Goal: Task Accomplishment & Management: Use online tool/utility

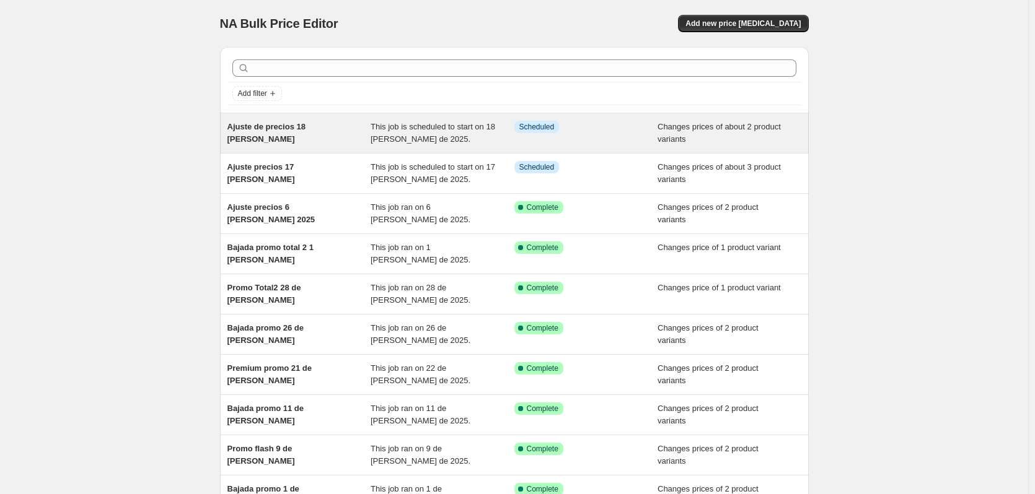
click at [305, 125] on span "Ajuste de precios 18 [PERSON_NAME]" at bounding box center [266, 133] width 78 height 22
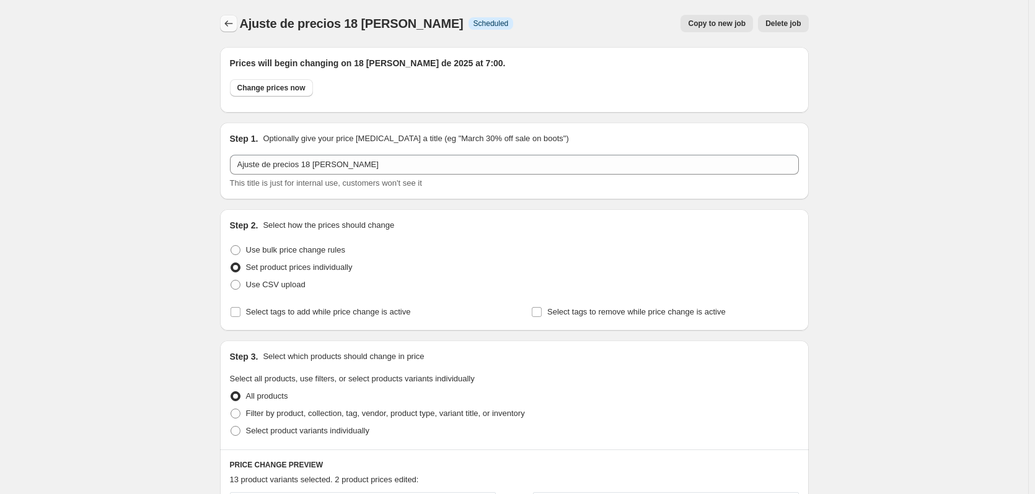
click at [230, 23] on icon "Price change jobs" at bounding box center [228, 23] width 12 height 12
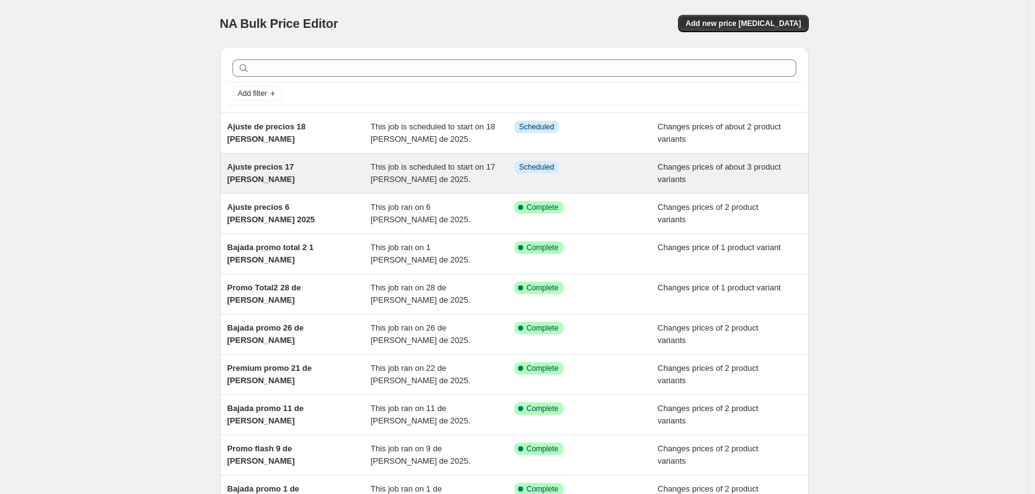
click at [287, 164] on span "Ajuste precios 17 de agosto" at bounding box center [261, 173] width 68 height 22
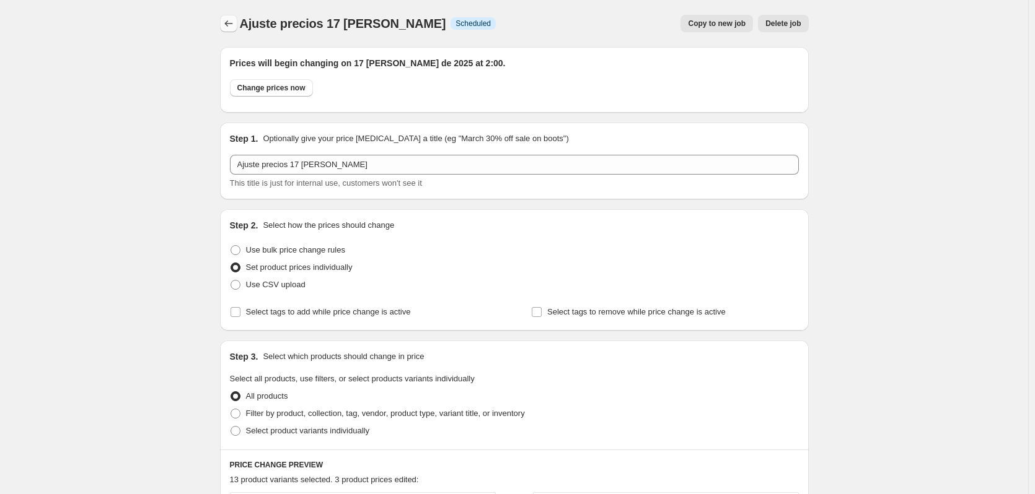
click at [229, 28] on icon "Price change jobs" at bounding box center [228, 23] width 12 height 12
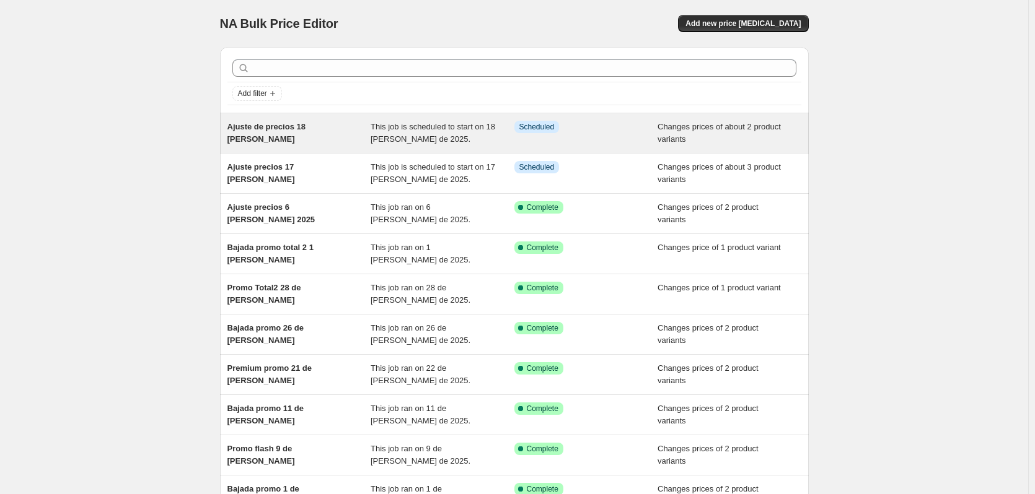
click at [295, 128] on span "Ajuste de precios 18 de agosto" at bounding box center [266, 133] width 78 height 22
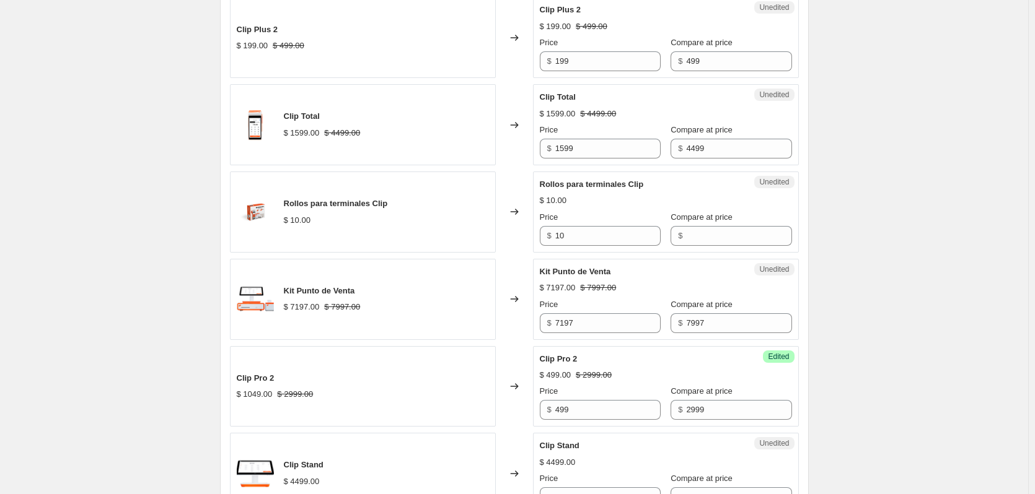
scroll to position [248, 0]
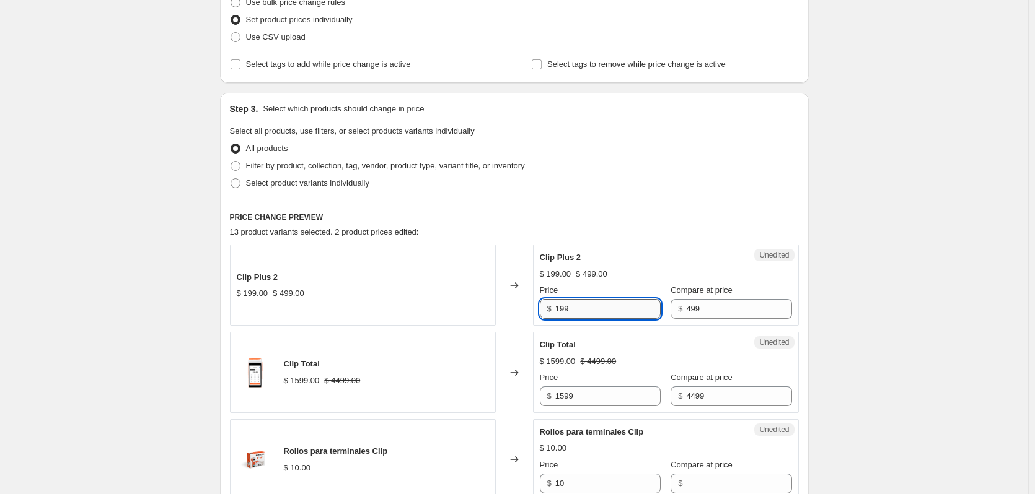
click at [594, 315] on input "199" at bounding box center [607, 309] width 105 height 20
type input "129"
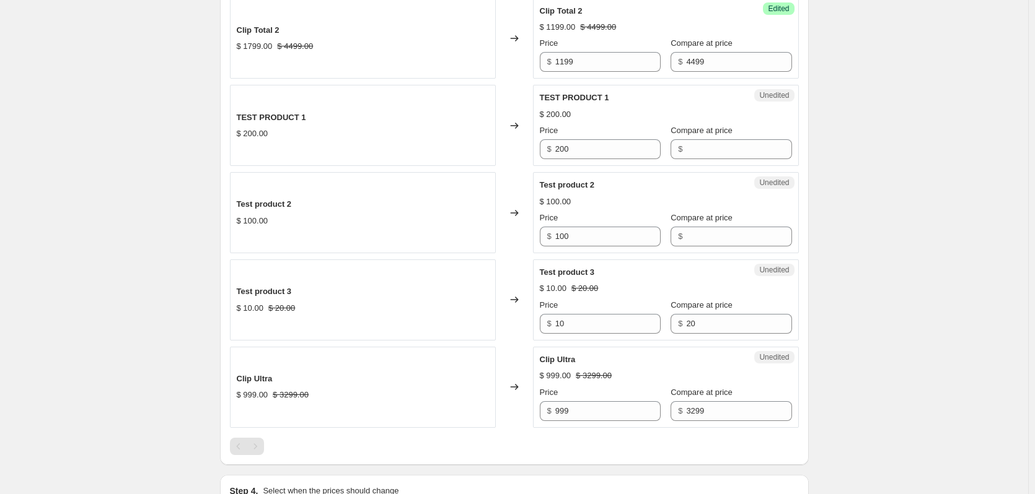
scroll to position [1239, 0]
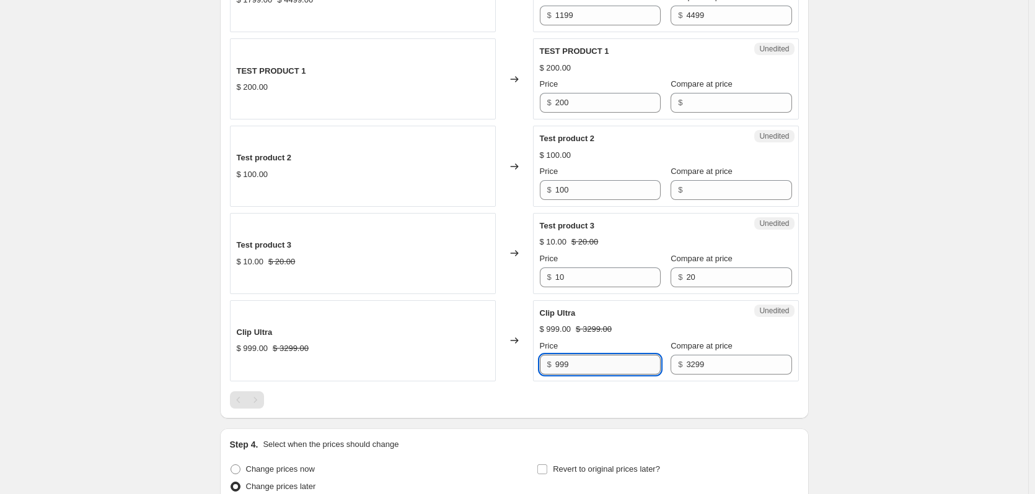
click at [585, 365] on input "999" at bounding box center [607, 365] width 105 height 20
type input "649"
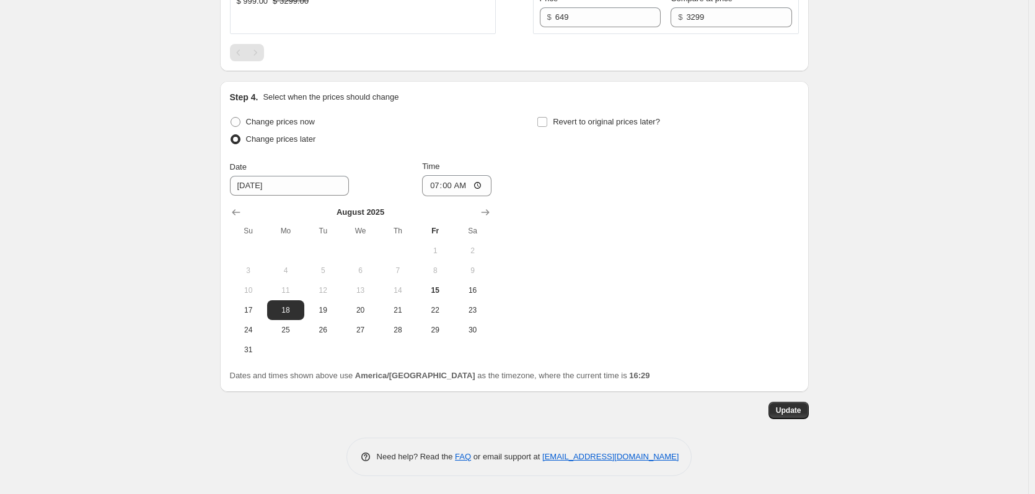
scroll to position [1587, 0]
click at [800, 411] on span "Update" at bounding box center [788, 410] width 25 height 10
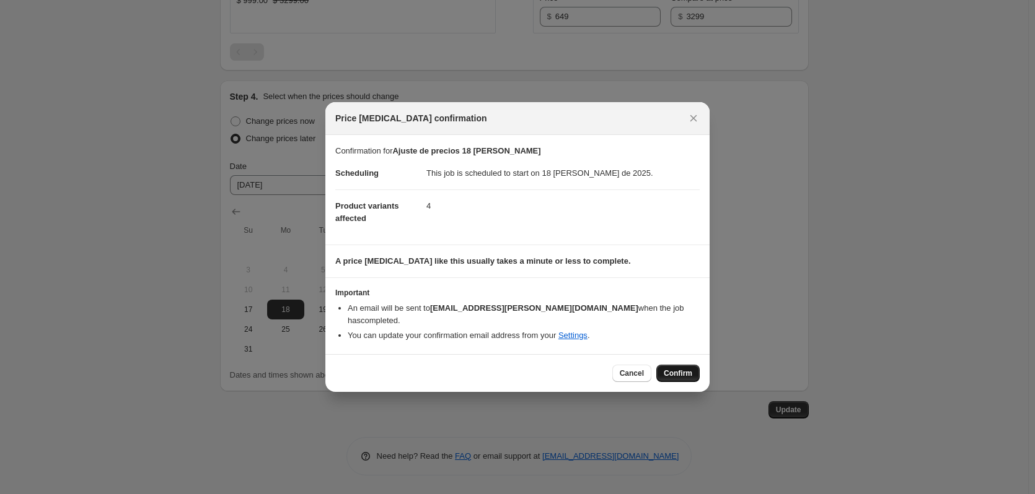
click at [683, 369] on span "Confirm" at bounding box center [677, 374] width 28 height 10
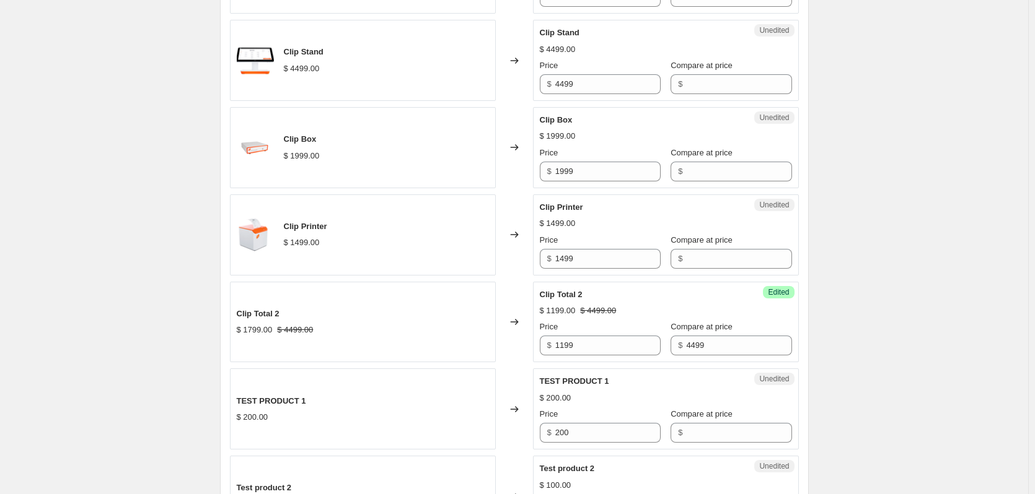
scroll to position [0, 0]
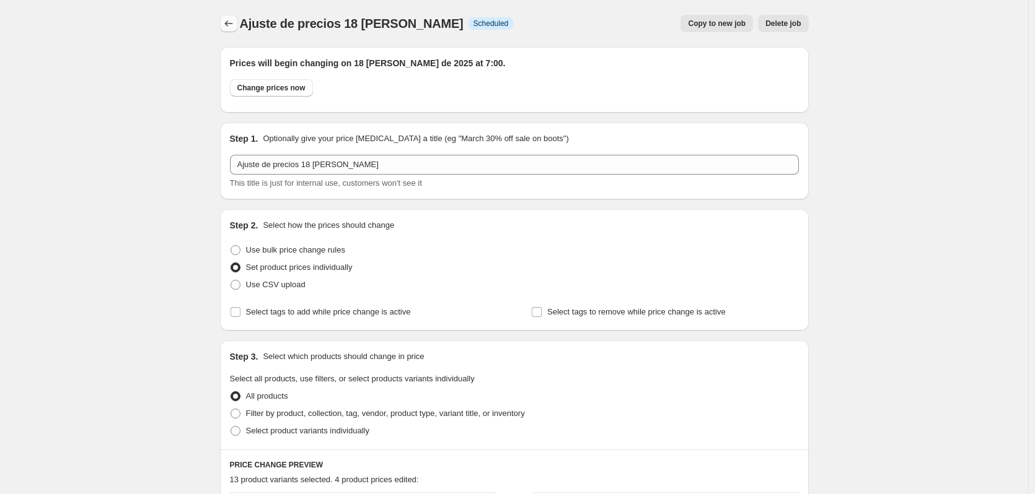
click at [230, 22] on icon "Price change jobs" at bounding box center [228, 23] width 12 height 12
